Goal: Task Accomplishment & Management: Manage account settings

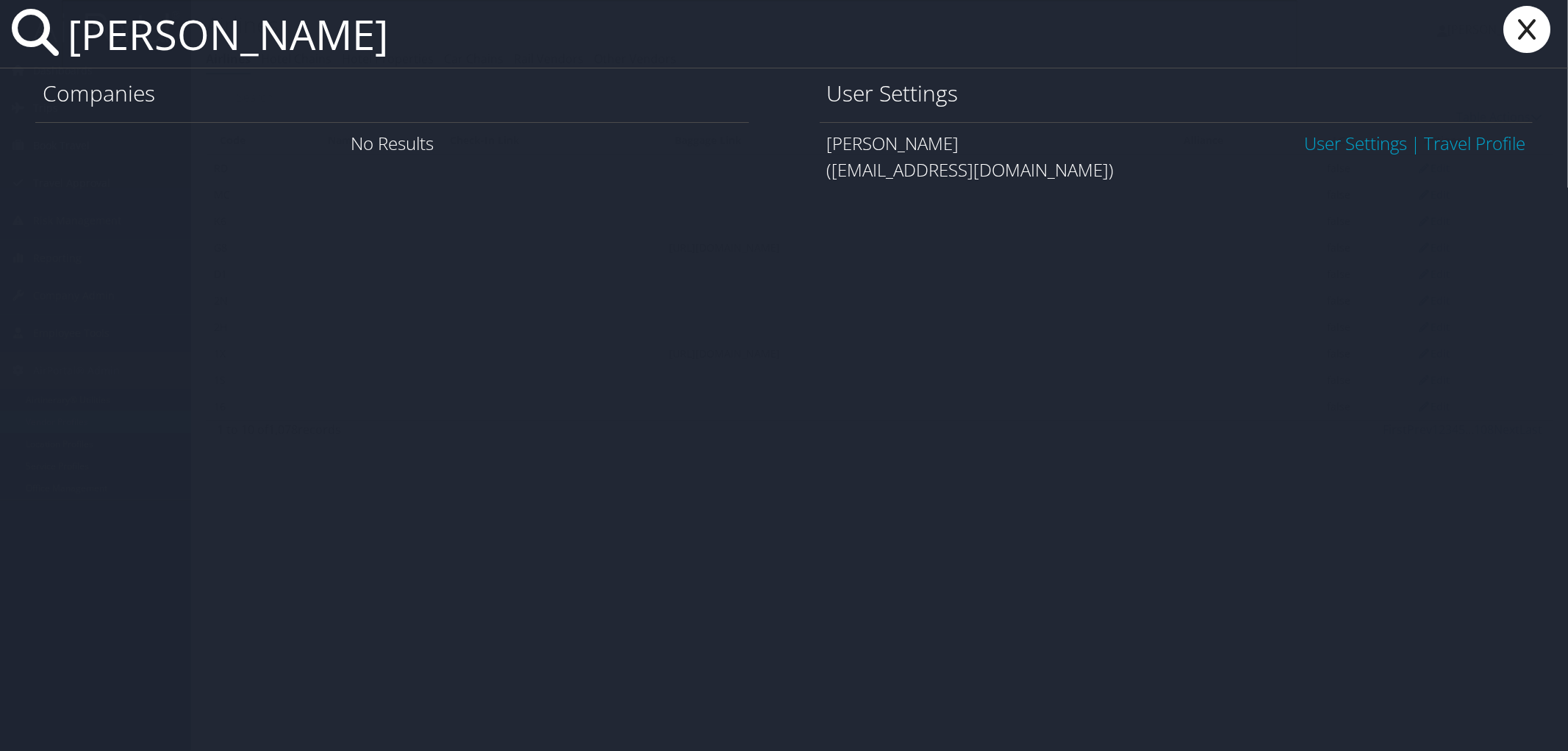
type input "[PERSON_NAME]"
click at [1361, 143] on link "User Settings" at bounding box center [1355, 143] width 103 height 24
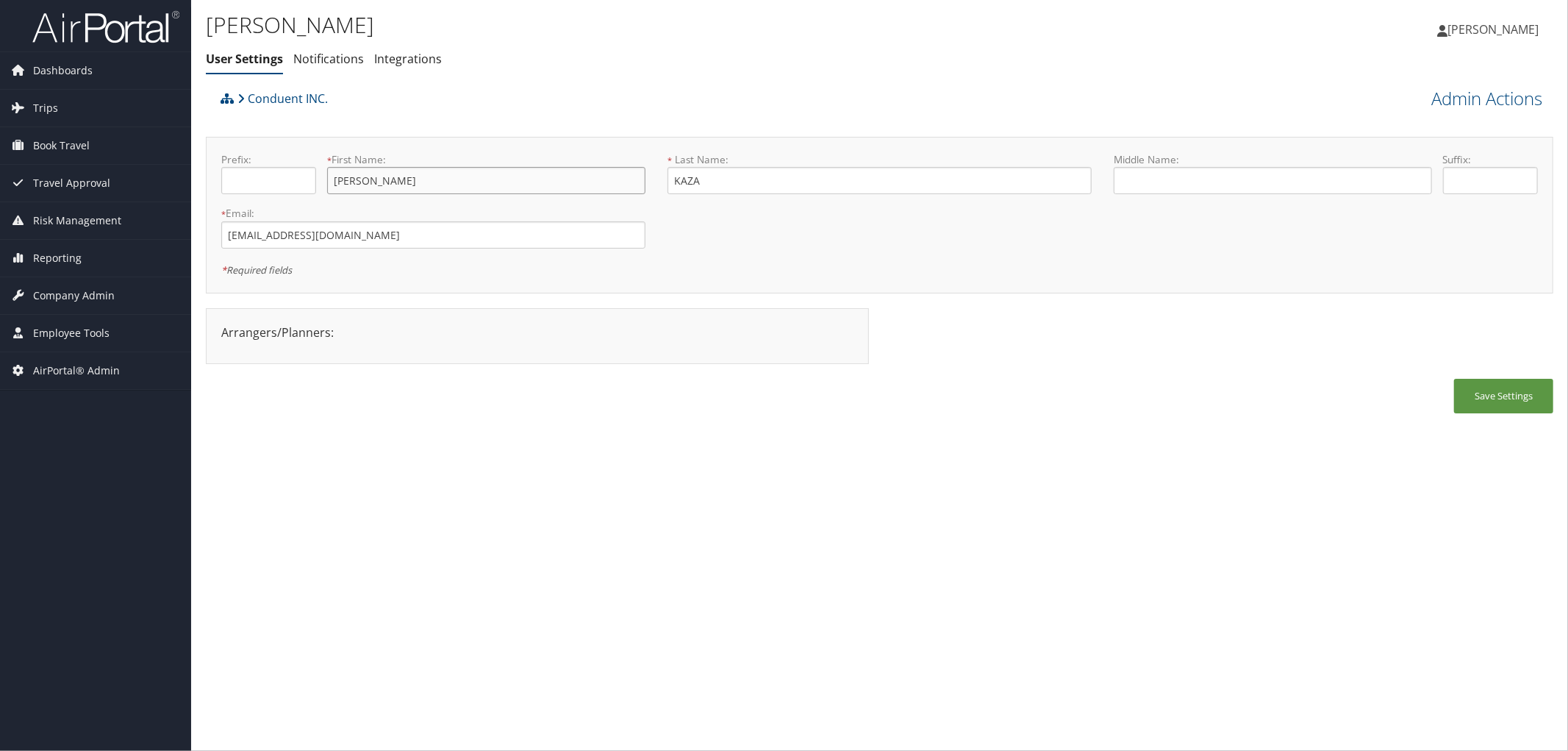
drag, startPoint x: 381, startPoint y: 185, endPoint x: 367, endPoint y: 186, distance: 14.0
click at [367, 186] on input "KRISHNAKUMAR" at bounding box center [486, 181] width 318 height 27
drag, startPoint x: 741, startPoint y: 172, endPoint x: 664, endPoint y: 177, distance: 77.2
click at [664, 177] on div "* Last Name: KAZA This field is required" at bounding box center [879, 179] width 446 height 54
drag, startPoint x: 416, startPoint y: 177, endPoint x: 281, endPoint y: 164, distance: 135.6
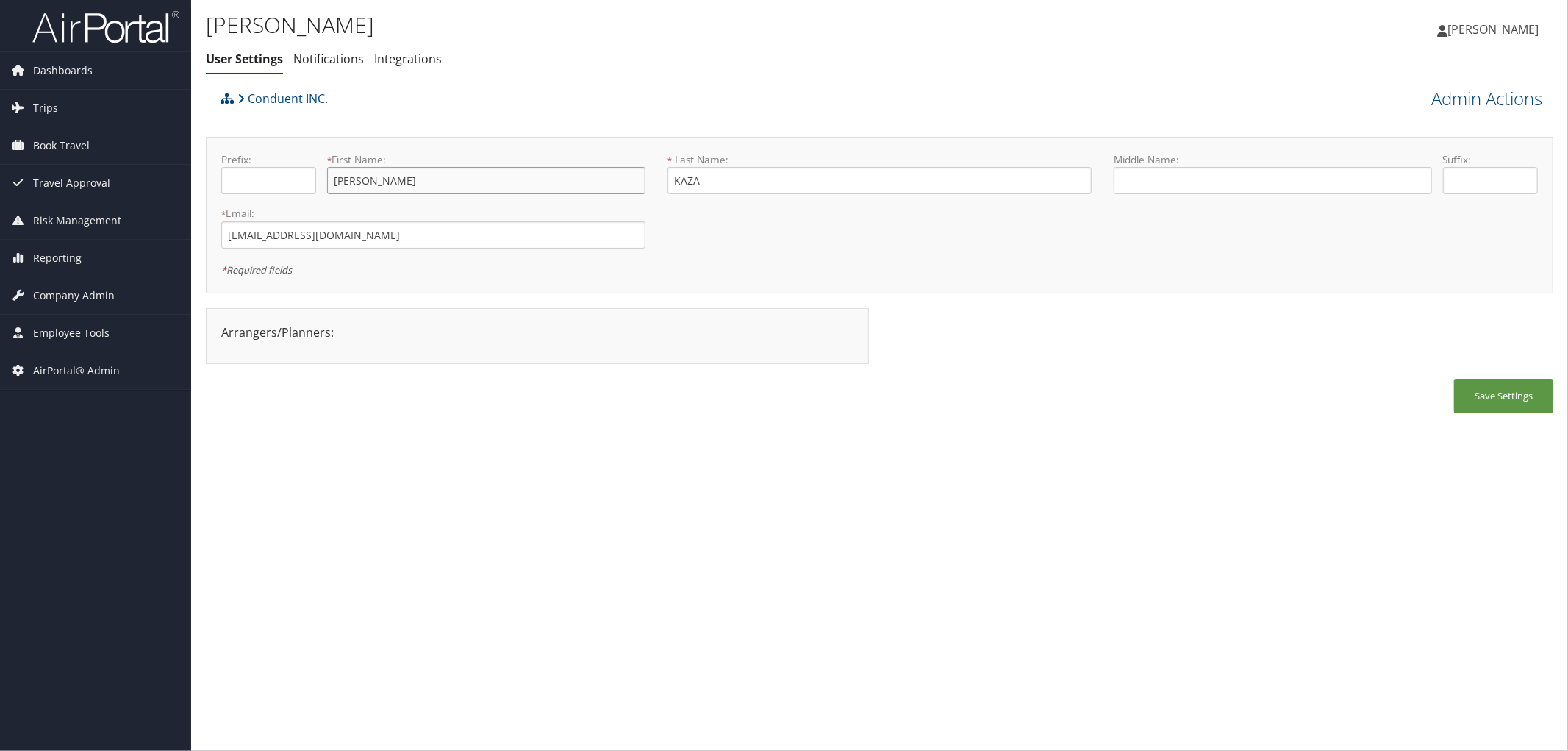
click at [281, 164] on div "Prefix: * First Name: KRISHNAKUMAR This field is required" at bounding box center [433, 179] width 446 height 54
click at [744, 288] on div "Prefix: * First Name: KRISHNAKUMAR This field is required * Last Name: KAZA Thi…" at bounding box center [880, 214] width 1347 height 156
drag, startPoint x: 375, startPoint y: 233, endPoint x: 226, endPoint y: 235, distance: 149.0
click at [226, 235] on input "20814137@conduent.com" at bounding box center [433, 235] width 424 height 27
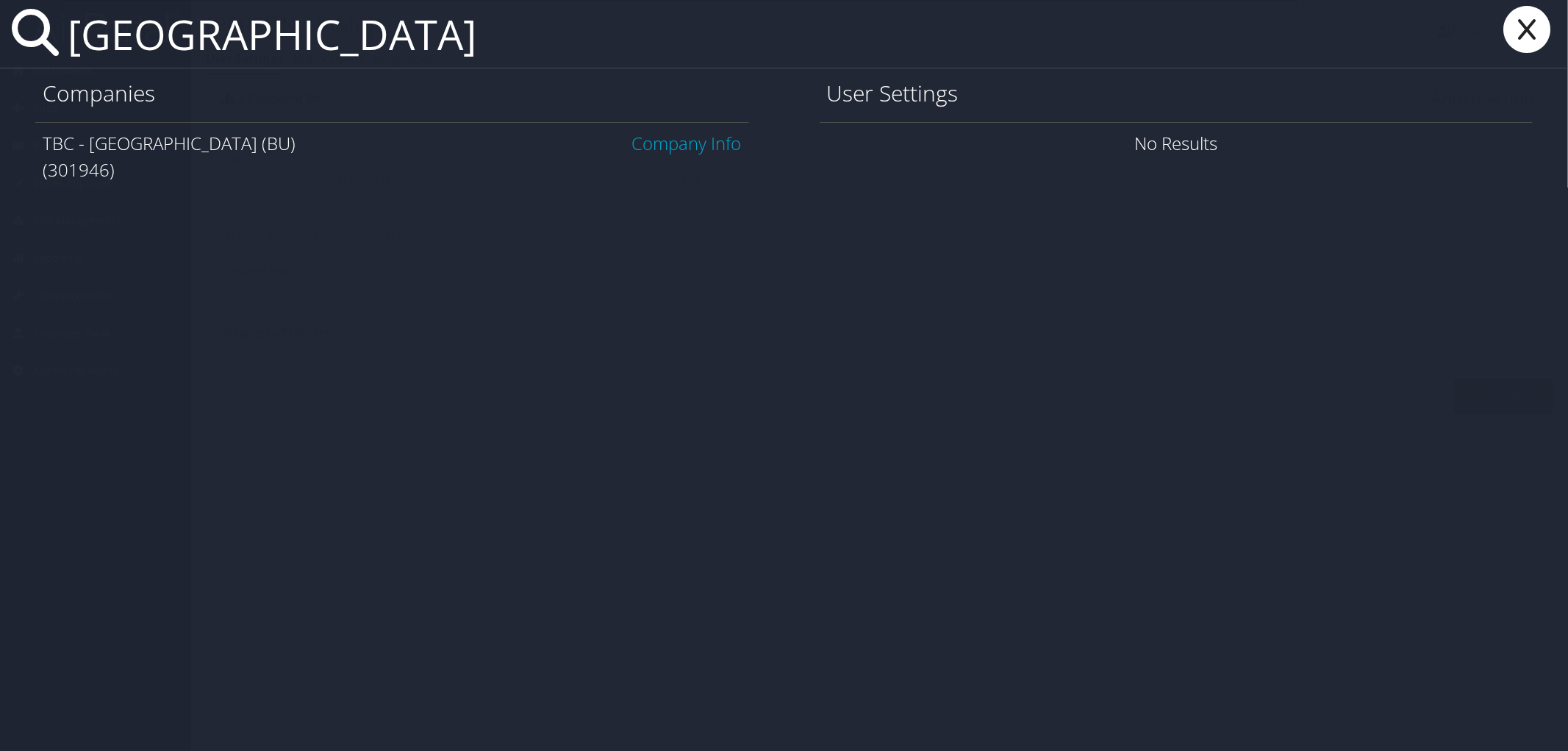
type input "boston university"
click at [715, 141] on link "Company Info" at bounding box center [687, 143] width 110 height 24
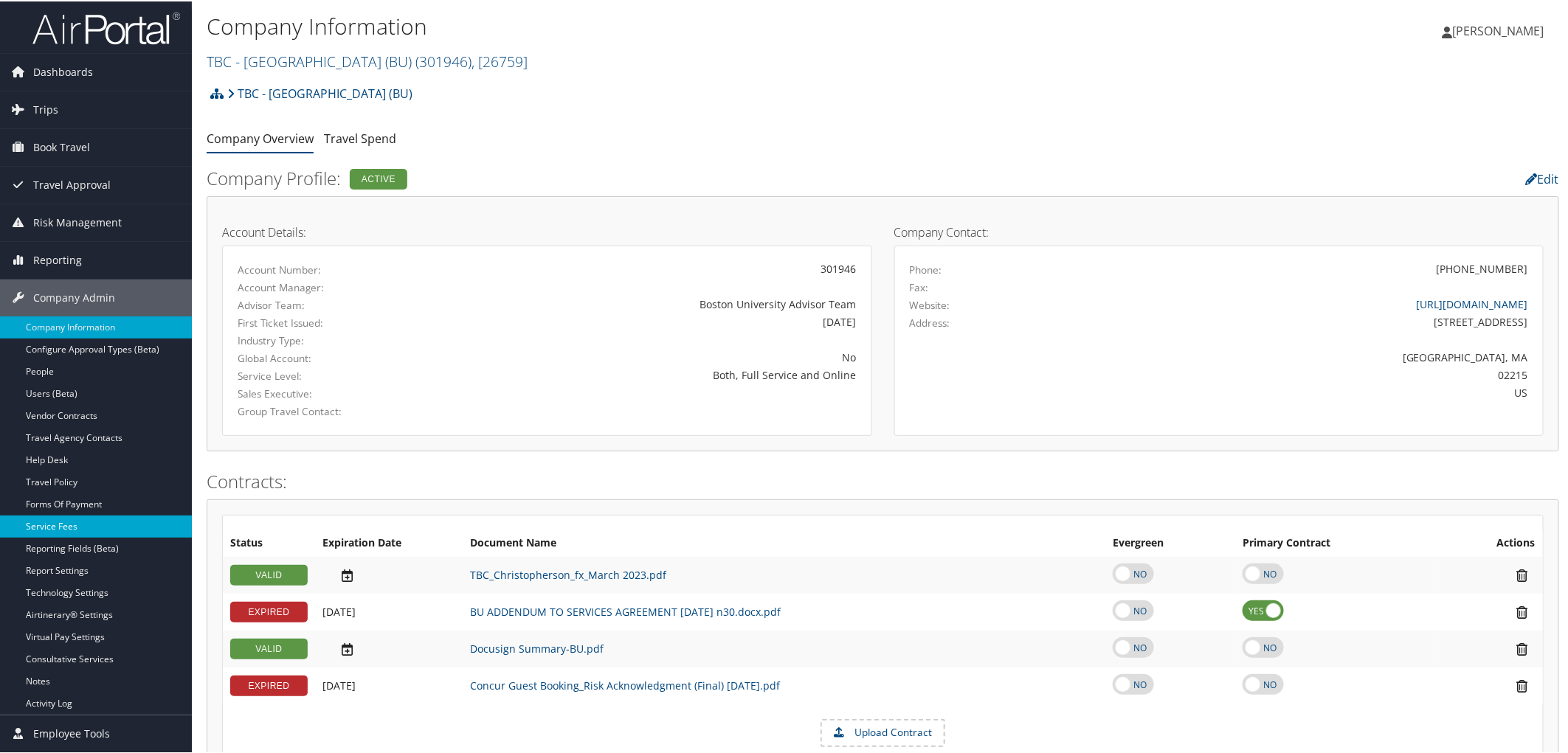
click at [85, 522] on link "Service Fees" at bounding box center [96, 525] width 192 height 22
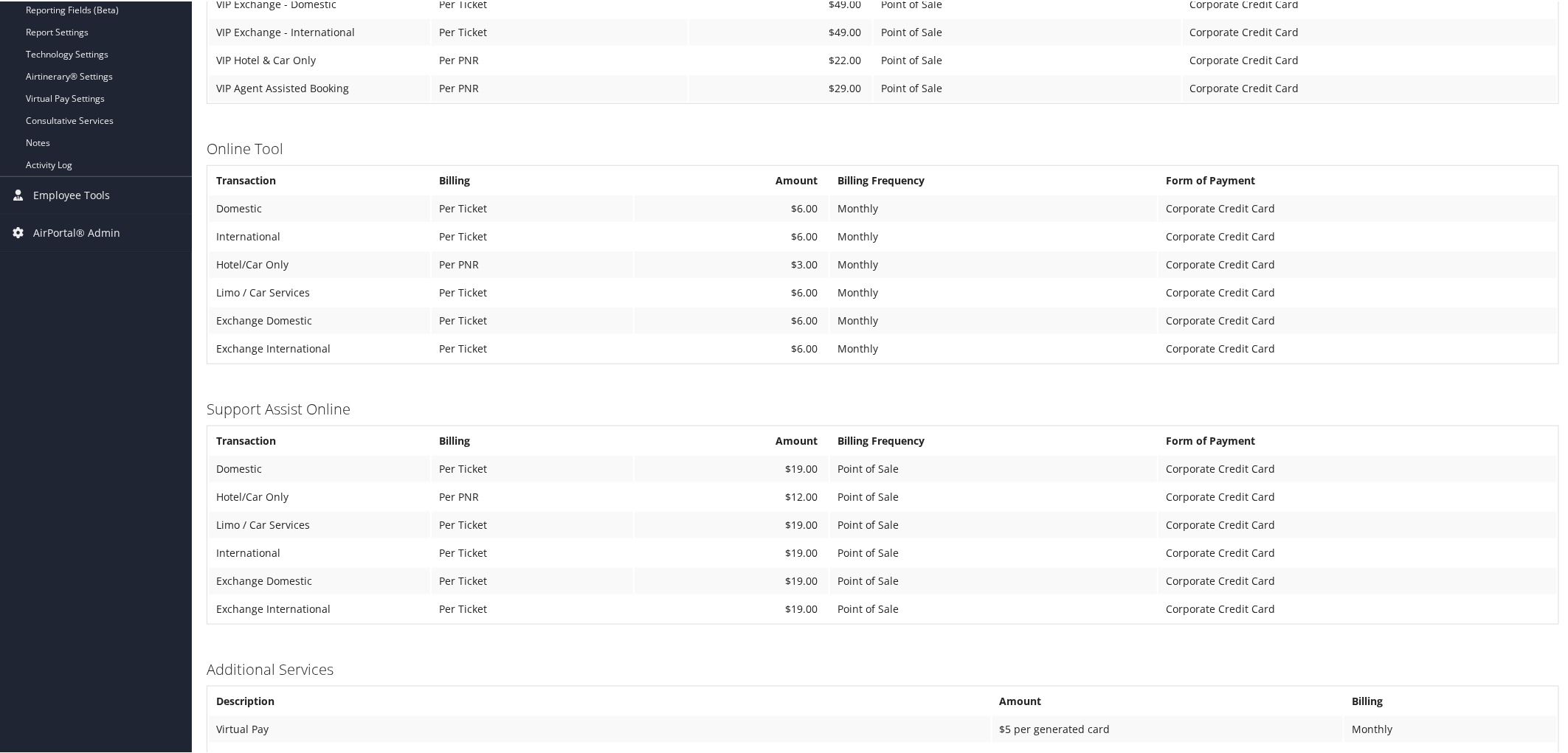
scroll to position [573, 0]
